Goal: Task Accomplishment & Management: Manage account settings

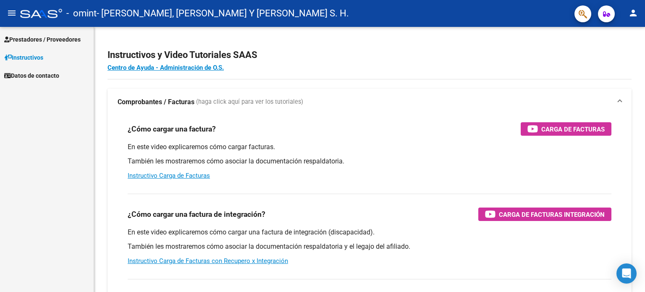
click at [58, 38] on span "Prestadores / Proveedores" at bounding box center [42, 39] width 76 height 9
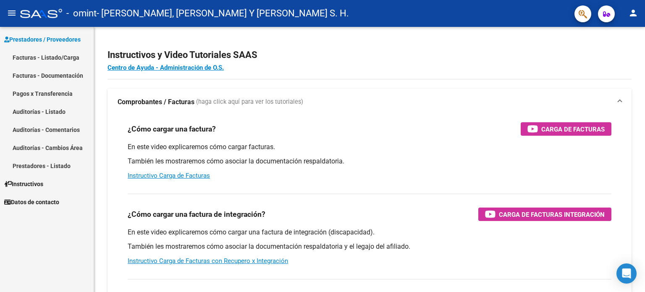
click at [50, 60] on link "Facturas - Listado/Carga" at bounding box center [47, 57] width 94 height 18
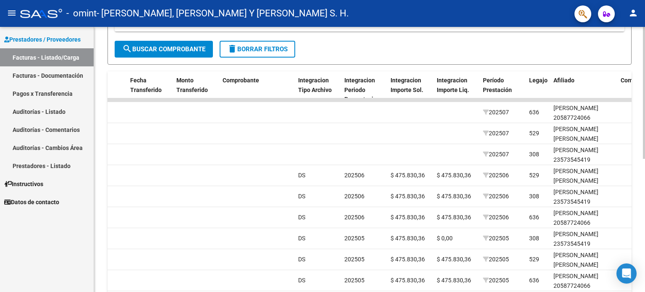
scroll to position [142, 0]
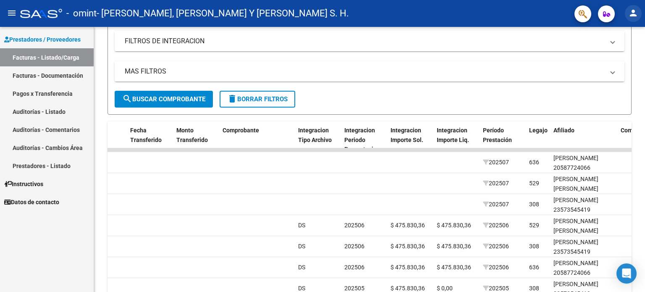
click at [633, 13] on mat-icon "person" at bounding box center [633, 13] width 10 height 10
click at [610, 57] on button "exit_to_app Salir" at bounding box center [615, 55] width 51 height 20
